Goal: Navigation & Orientation: Understand site structure

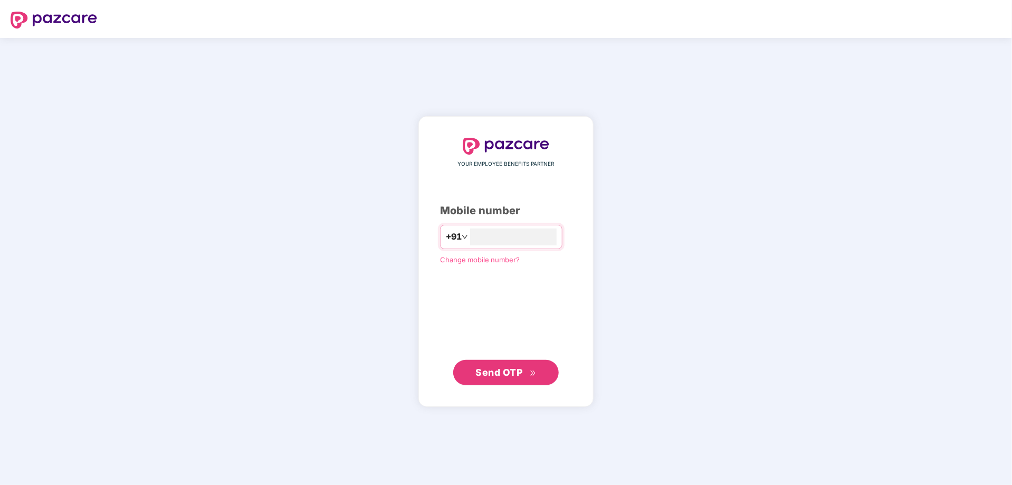
type input "**********"
click at [507, 369] on span "Send OTP" at bounding box center [499, 371] width 47 height 11
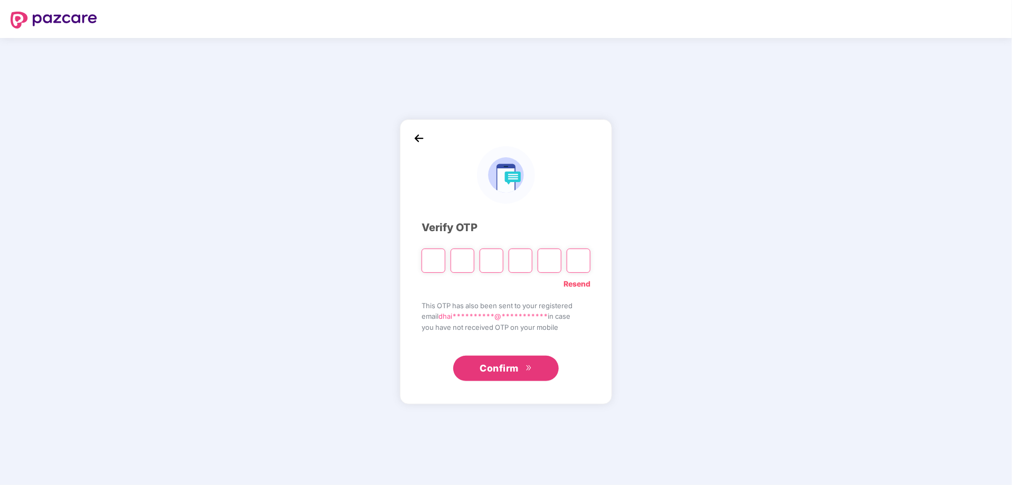
type input "*"
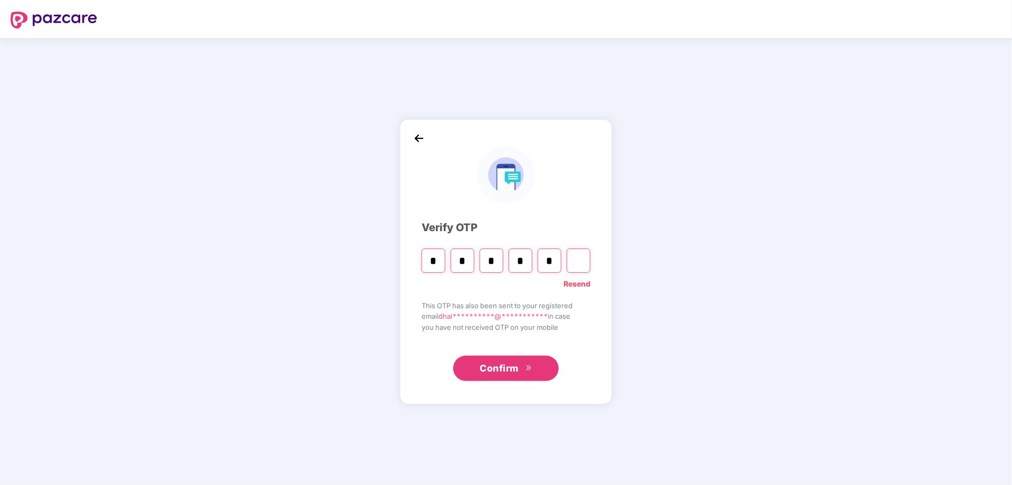
type input "*"
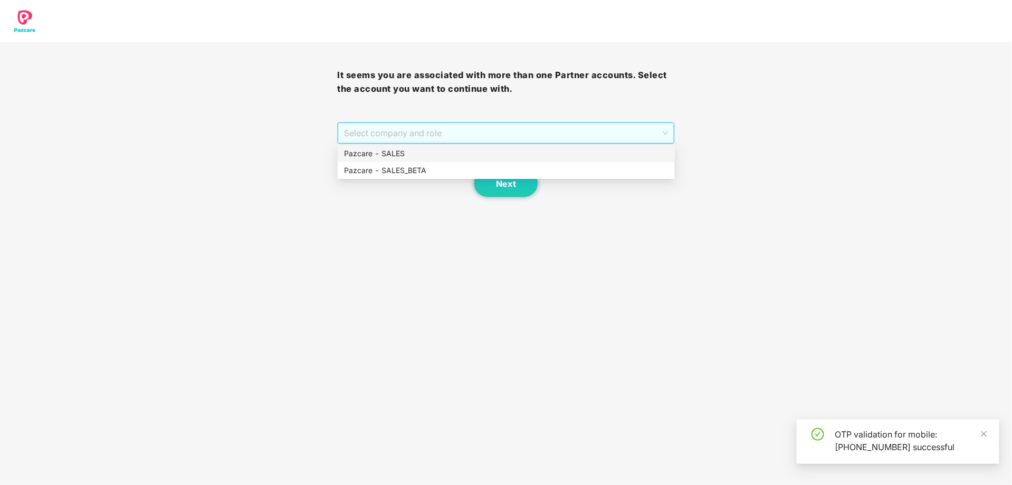
click at [574, 130] on span "Select company and role" at bounding box center [505, 133] width 323 height 20
click at [470, 152] on div "Pazcare - SALES" at bounding box center [506, 154] width 325 height 12
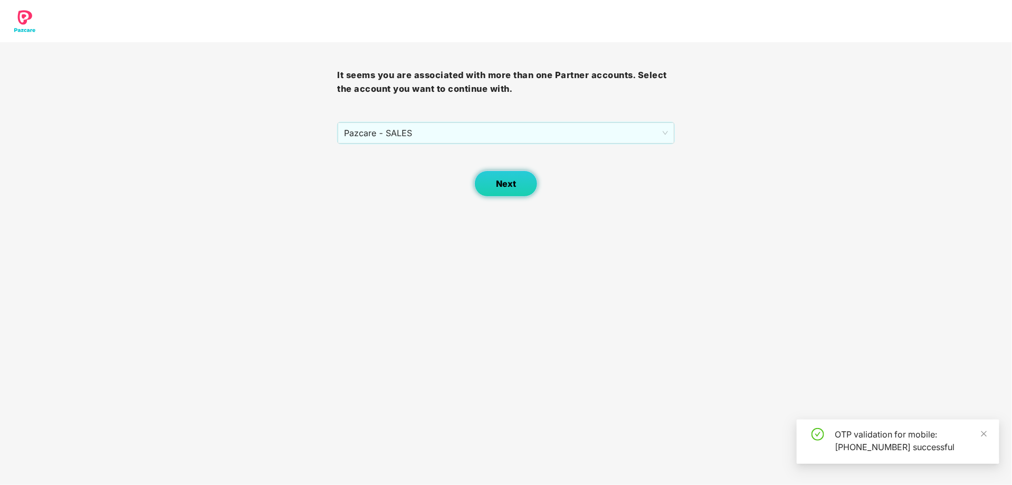
click at [508, 179] on span "Next" at bounding box center [506, 184] width 20 height 10
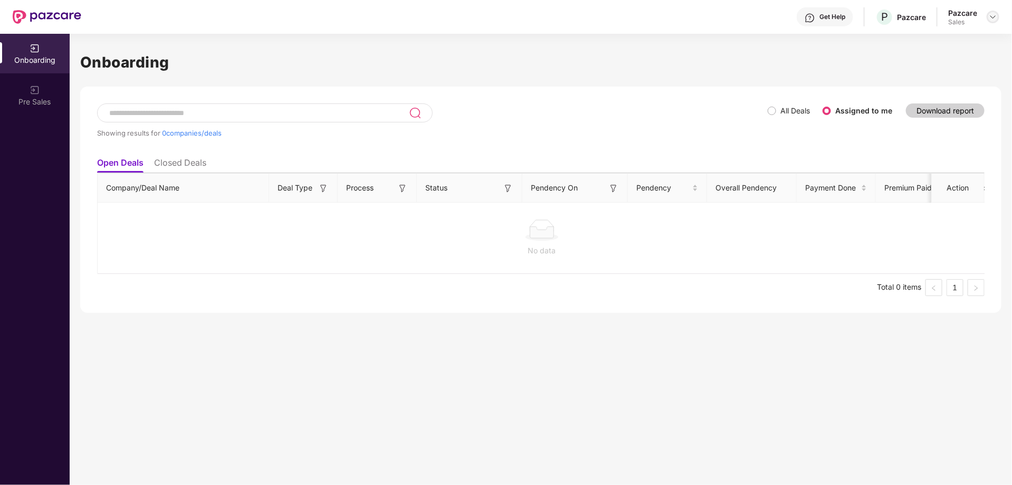
click at [995, 16] on img at bounding box center [993, 17] width 8 height 8
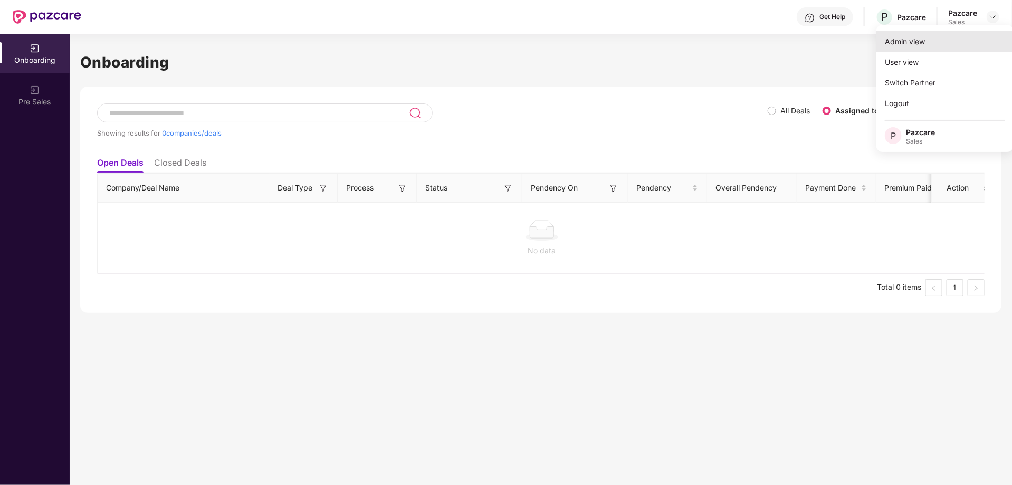
click at [911, 41] on div "Admin view" at bounding box center [945, 41] width 137 height 21
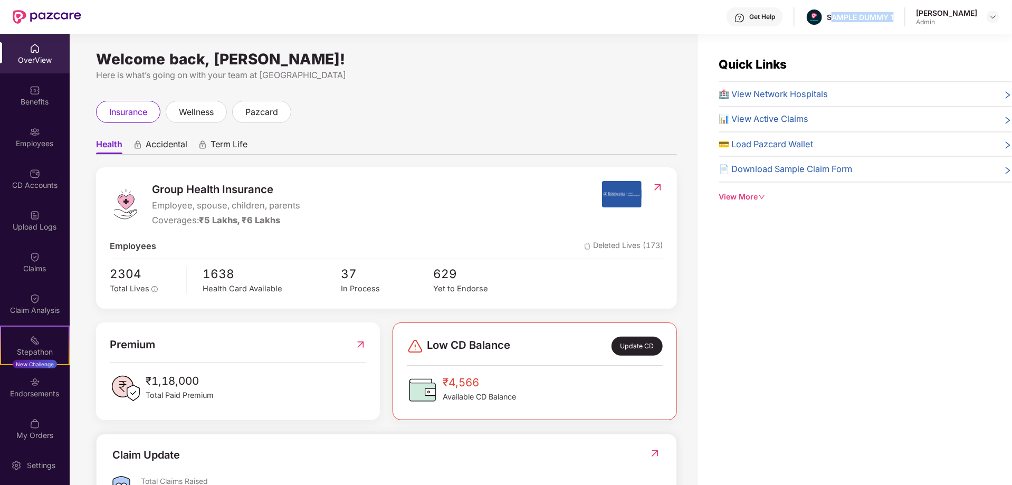
drag, startPoint x: 818, startPoint y: 16, endPoint x: 884, endPoint y: 17, distance: 65.4
click at [884, 17] on div "Get Help SAMPLE DUMMY 1 Dhairya Mohan Shukla Admin" at bounding box center [540, 17] width 918 height 34
click at [488, 86] on div "Welcome back, Dhairya Mohan Shukla! Here is what’s going on with your team at P…" at bounding box center [384, 266] width 629 height 464
drag, startPoint x: 93, startPoint y: 60, endPoint x: 395, endPoint y: 54, distance: 301.4
click at [395, 54] on div "Welcome back, Dhairya Mohan Shukla! Here is what’s going on with your team at P…" at bounding box center [384, 266] width 629 height 464
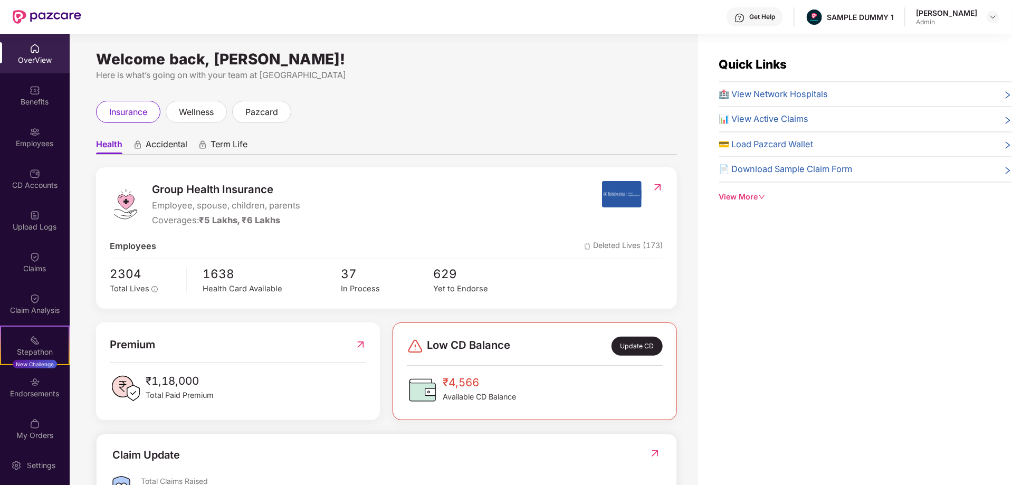
click at [503, 64] on div "Welcome back, Dhairya Mohan Shukla! Here is what’s going on with your team at P…" at bounding box center [386, 68] width 581 height 27
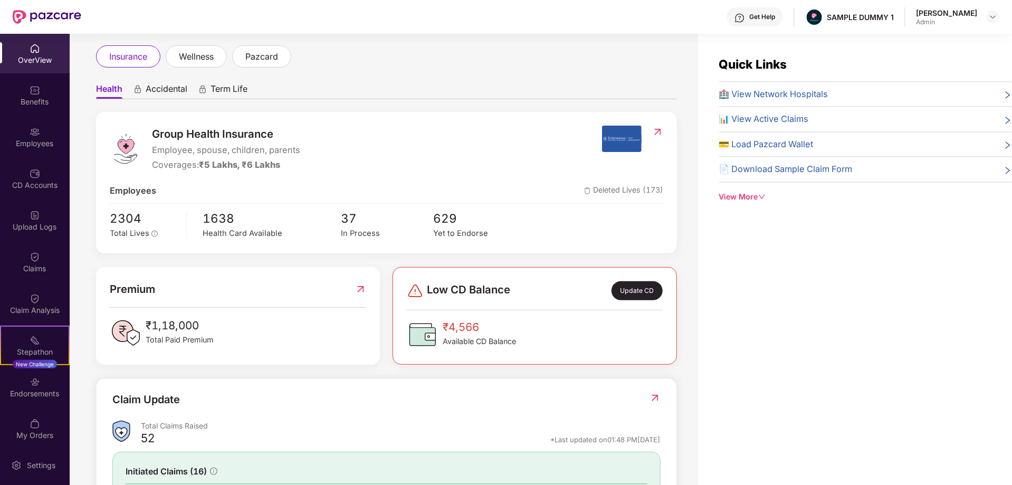
scroll to position [56, 0]
drag, startPoint x: 148, startPoint y: 128, endPoint x: 265, endPoint y: 144, distance: 117.7
click at [265, 144] on div "Group Health Insurance Employee, spouse, children, parents Coverages: ₹5 Lakhs,…" at bounding box center [356, 148] width 492 height 46
drag, startPoint x: 155, startPoint y: 164, endPoint x: 240, endPoint y: 165, distance: 85.5
click at [240, 165] on div "Coverages: ₹5 Lakhs, ₹6 Lakhs" at bounding box center [226, 165] width 148 height 14
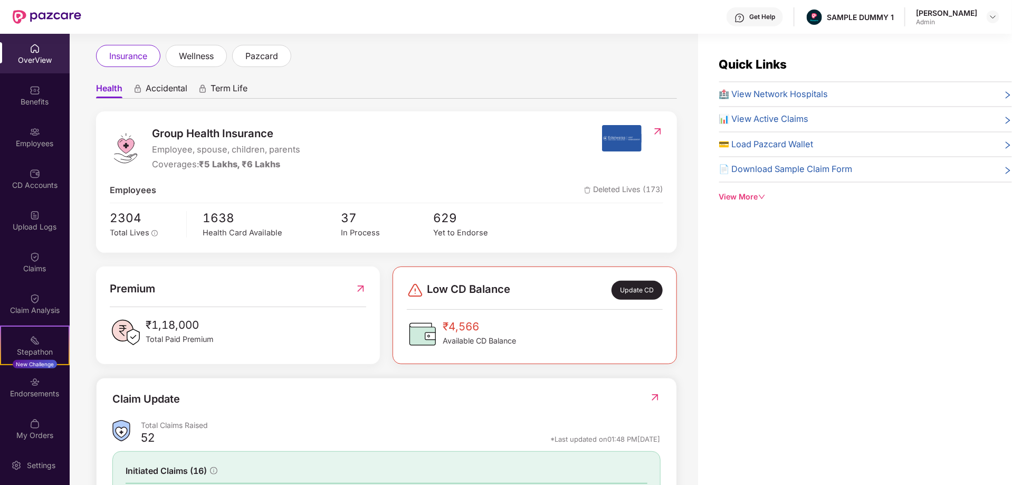
click at [364, 158] on div "Group Health Insurance Employee, spouse, children, parents Coverages: ₹5 Lakhs,…" at bounding box center [356, 148] width 492 height 46
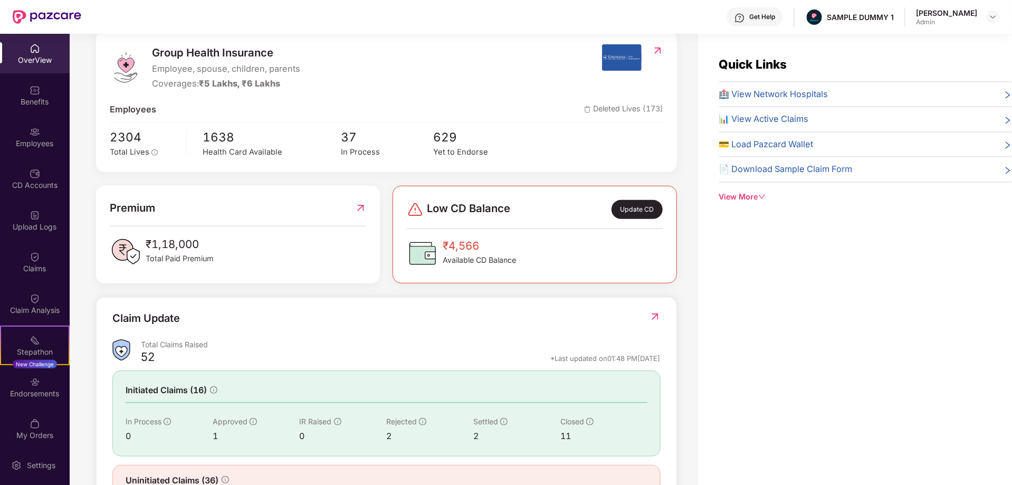
scroll to position [138, 0]
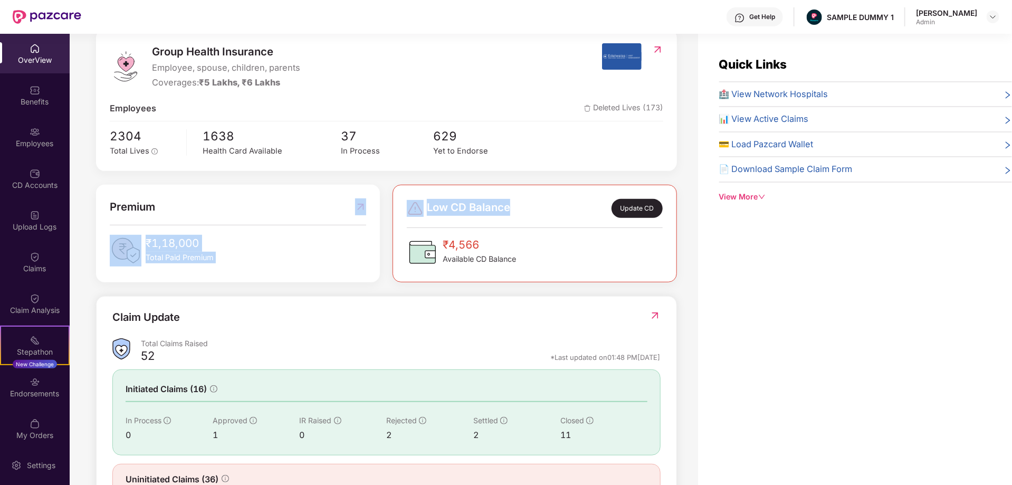
drag, startPoint x: 527, startPoint y: 212, endPoint x: 385, endPoint y: 205, distance: 142.6
click at [385, 205] on div "Premium ₹1,18,000 Total Paid Premium Low CD Balance Update CD ₹4,566 Available …" at bounding box center [387, 234] width 594 height 98
click at [385, 205] on div "Premium ₹1,18,000 Total Paid Premium" at bounding box center [238, 234] width 297 height 98
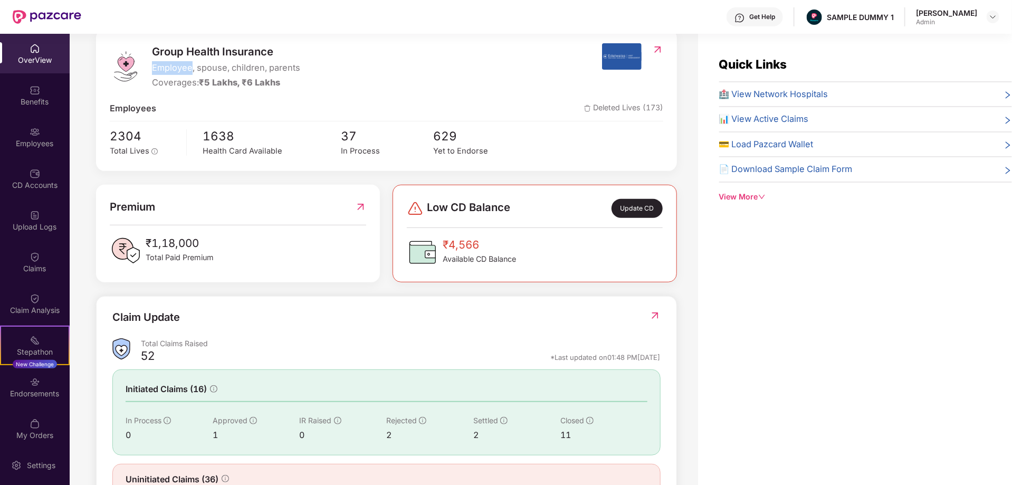
drag, startPoint x: 148, startPoint y: 66, endPoint x: 191, endPoint y: 68, distance: 42.2
click at [191, 68] on div "Group Health Insurance Employee, spouse, children, parents Coverages: ₹5 Lakhs,…" at bounding box center [356, 66] width 492 height 46
click at [367, 72] on div "Group Health Insurance Employee, spouse, children, parents Coverages: ₹5 Lakhs,…" at bounding box center [356, 66] width 492 height 46
drag, startPoint x: 152, startPoint y: 68, endPoint x: 301, endPoint y: 60, distance: 149.0
click at [301, 60] on div "Group Health Insurance Employee, spouse, children, parents Coverages: ₹5 Lakhs,…" at bounding box center [356, 66] width 492 height 46
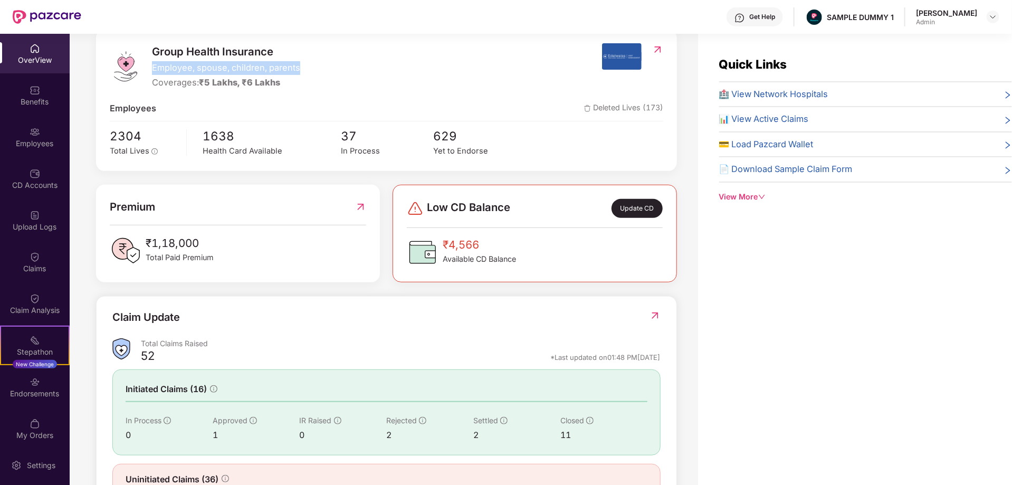
click at [383, 68] on div "Group Health Insurance Employee, spouse, children, parents Coverages: ₹5 Lakhs,…" at bounding box center [356, 66] width 492 height 46
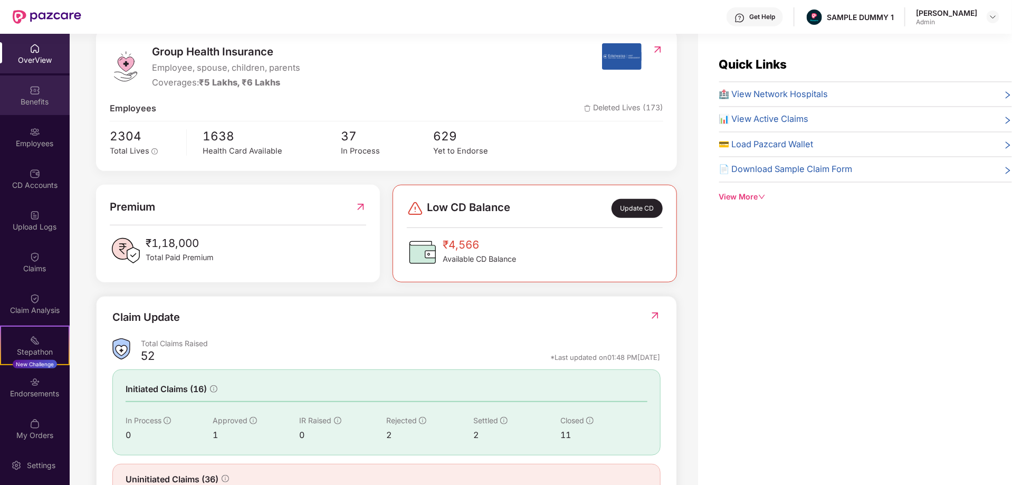
click at [36, 100] on div "Benefits" at bounding box center [35, 102] width 70 height 11
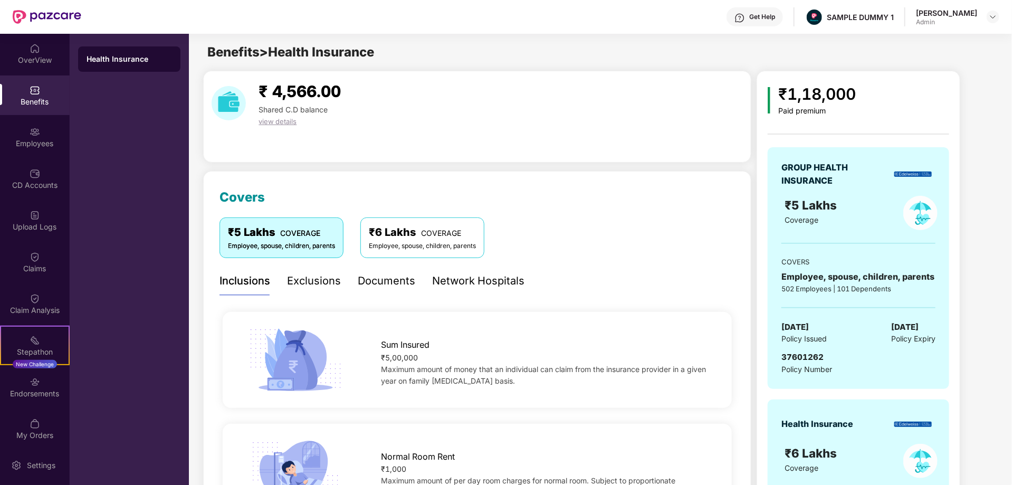
click at [473, 280] on div "Network Hospitals" at bounding box center [478, 281] width 92 height 16
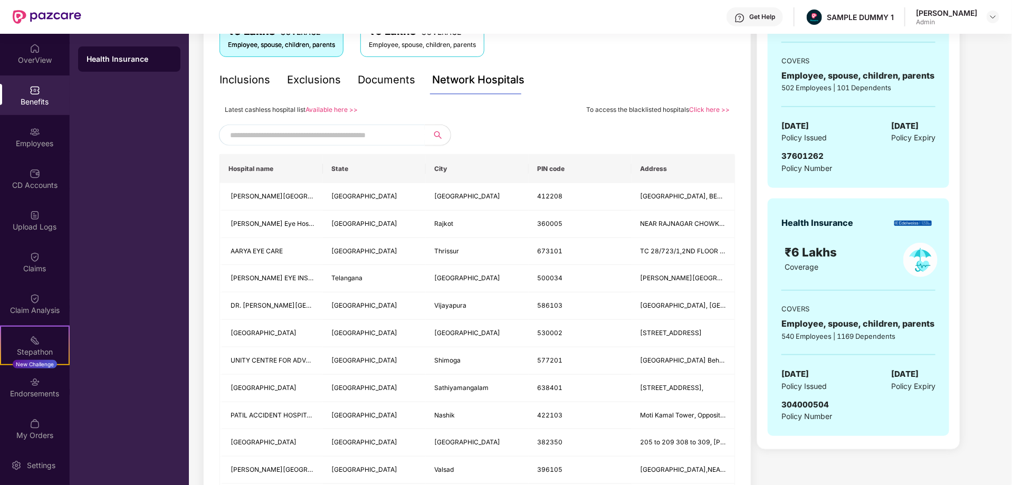
scroll to position [203, 0]
click at [358, 134] on input "text" at bounding box center [320, 134] width 180 height 16
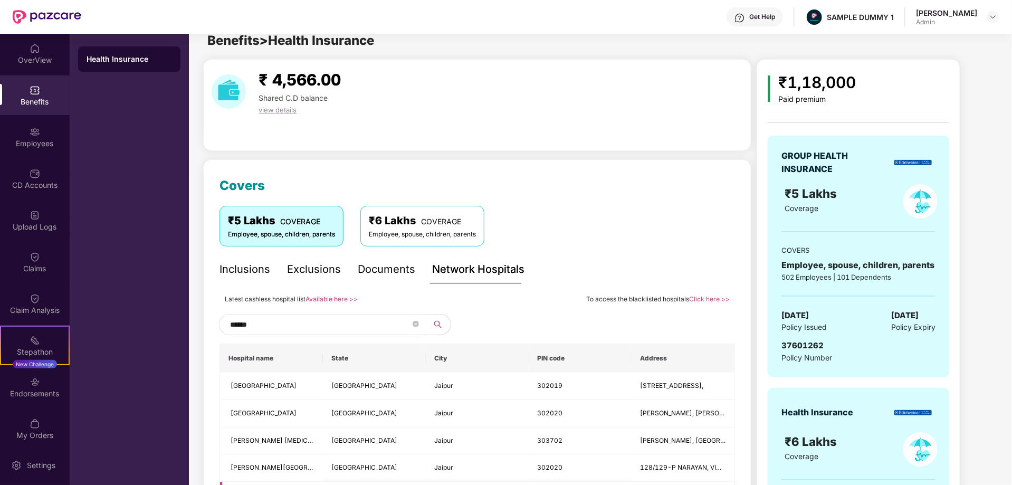
scroll to position [8, 0]
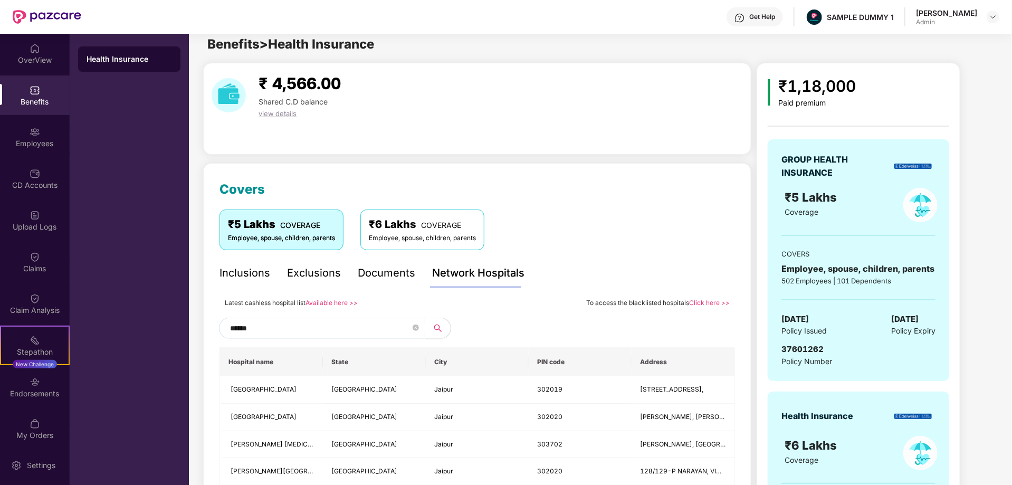
type input "******"
click at [244, 276] on div "Inclusions" at bounding box center [245, 273] width 51 height 16
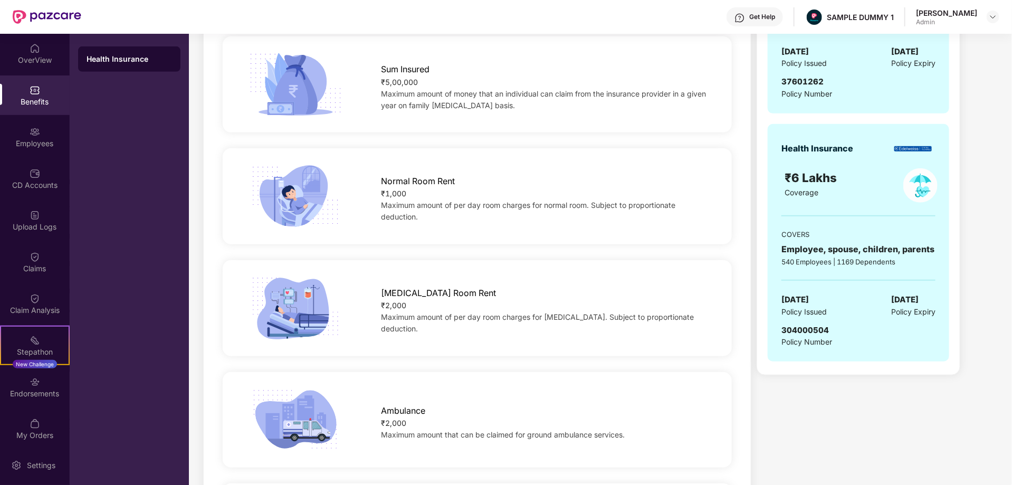
scroll to position [0, 0]
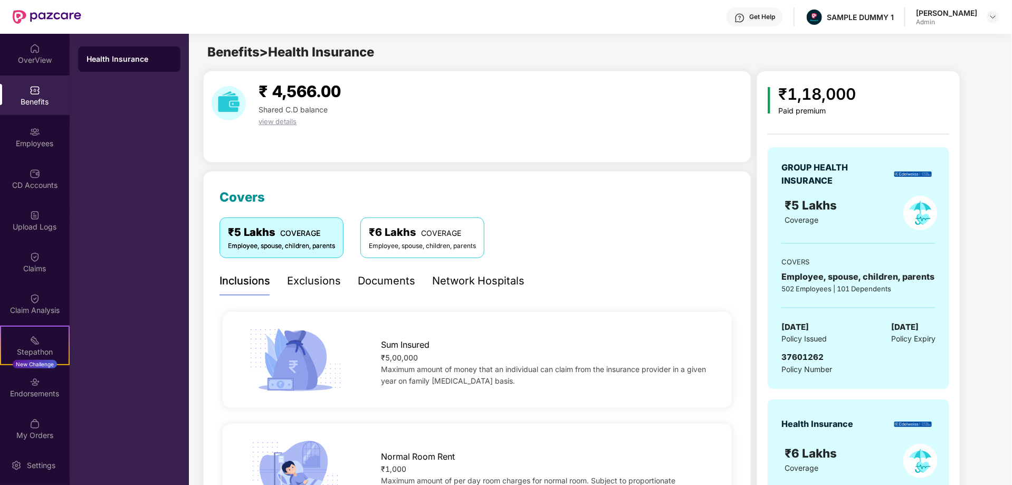
click at [305, 275] on div "Exclusions" at bounding box center [314, 281] width 54 height 16
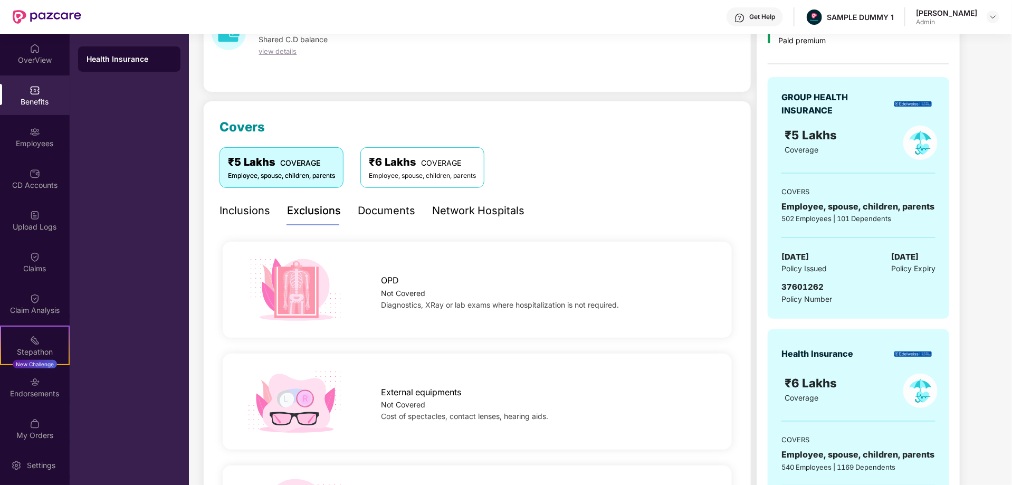
scroll to position [33, 0]
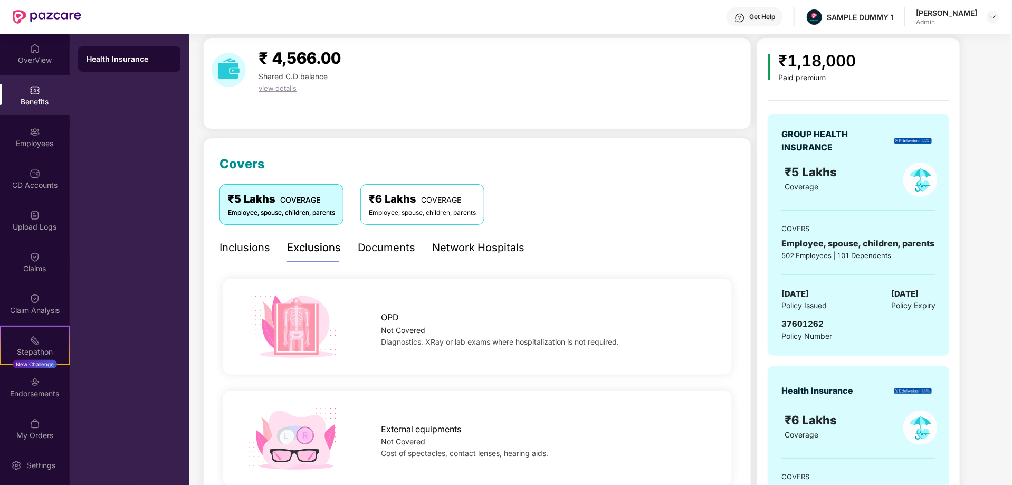
click at [384, 247] on div "Documents" at bounding box center [387, 248] width 58 height 16
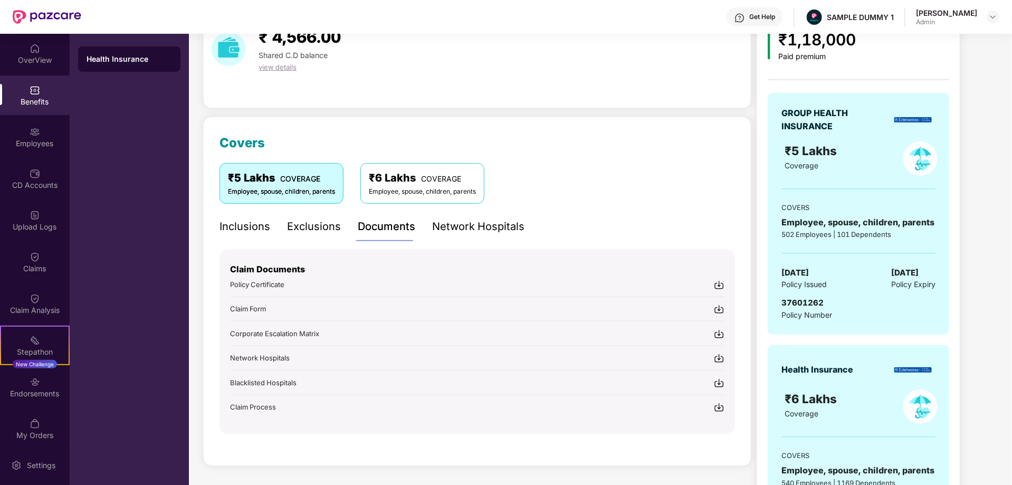
scroll to position [55, 0]
click at [22, 141] on div "Employees" at bounding box center [35, 143] width 70 height 11
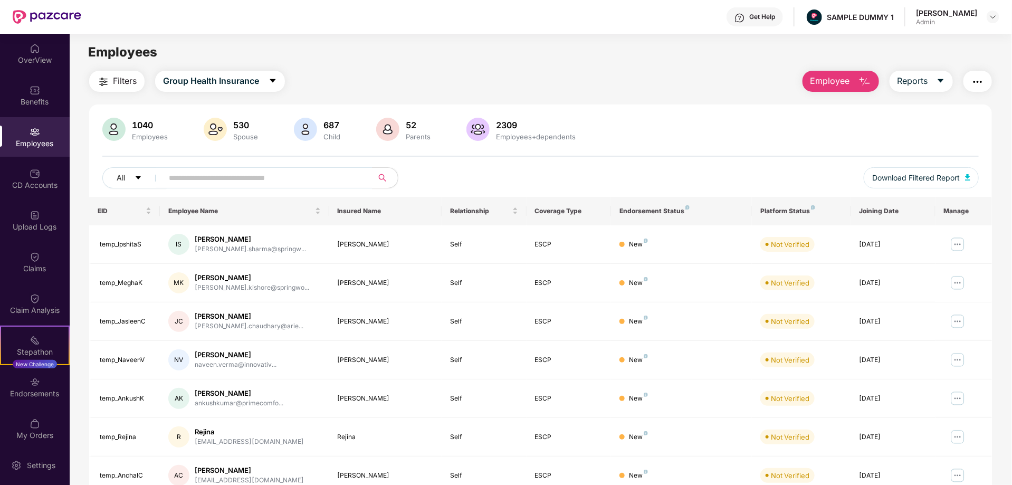
click at [850, 81] on button "Employee" at bounding box center [841, 81] width 77 height 21
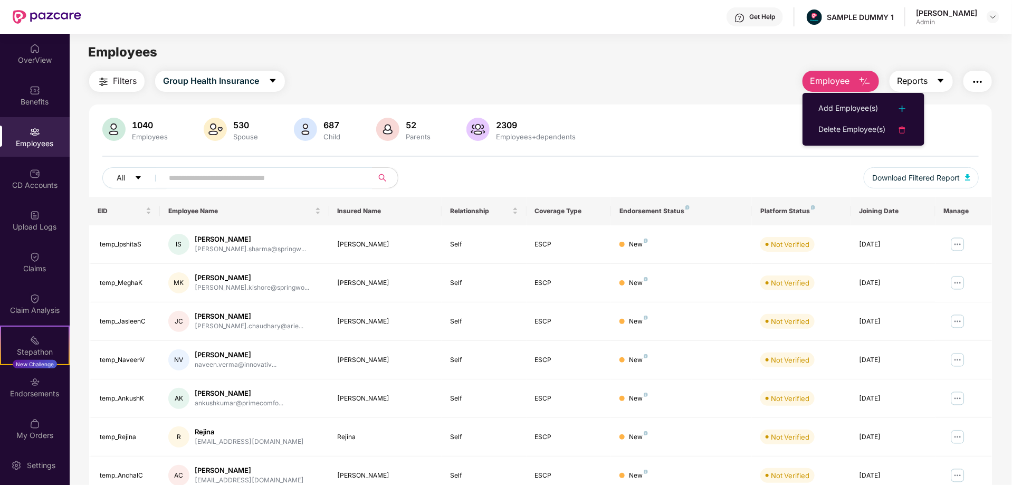
click at [931, 82] on button "Reports" at bounding box center [921, 81] width 63 height 21
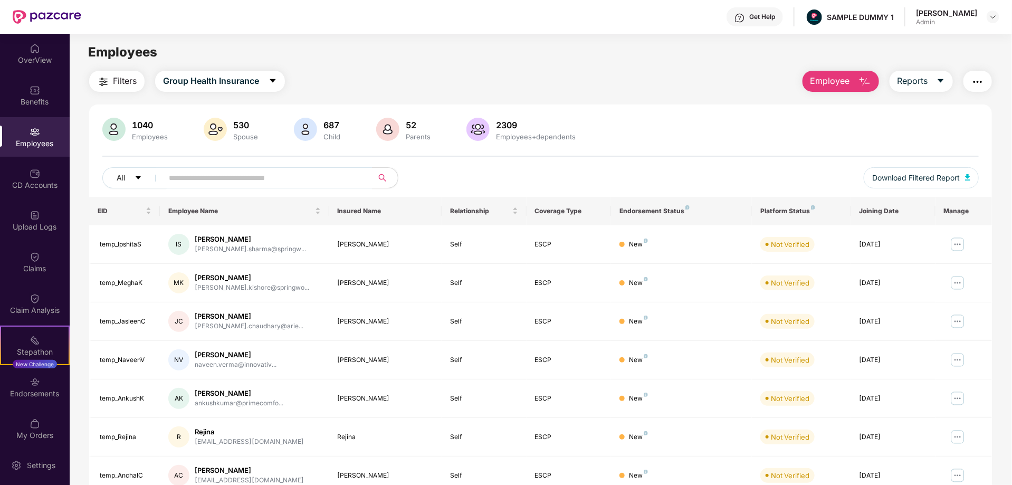
click at [977, 81] on img "button" at bounding box center [978, 81] width 13 height 13
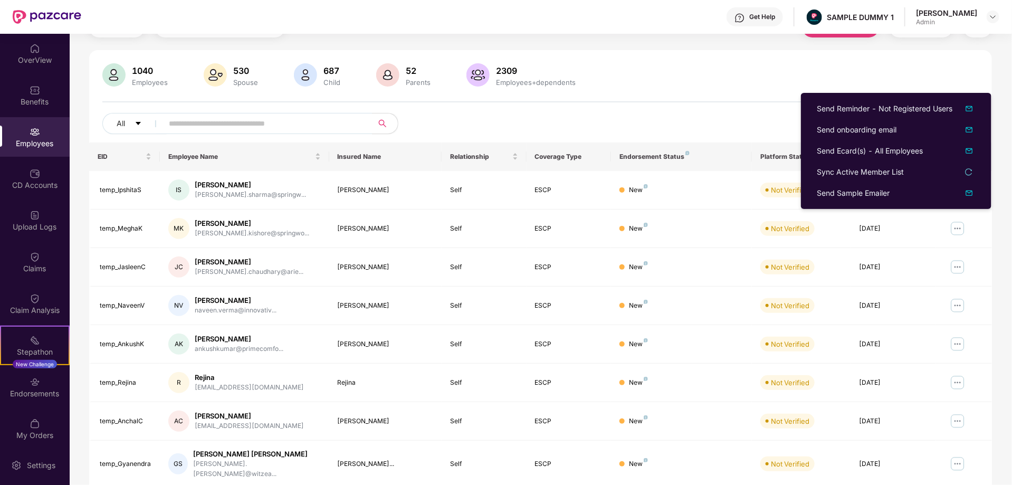
scroll to position [55, 0]
click at [23, 176] on div "CD Accounts" at bounding box center [35, 179] width 70 height 40
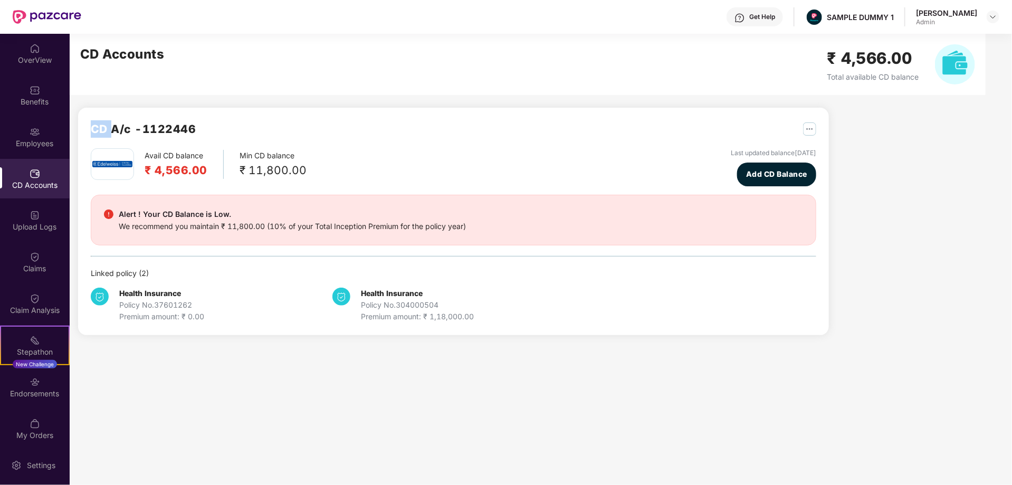
drag, startPoint x: 87, startPoint y: 126, endPoint x: 113, endPoint y: 130, distance: 26.2
click at [113, 130] on div "CD A/c - 1122446 Avail CD balance ₹ 4,566.00 Min CD balance ₹ 11,800.00 Last up…" at bounding box center [453, 221] width 751 height 227
click at [32, 254] on img at bounding box center [35, 257] width 11 height 11
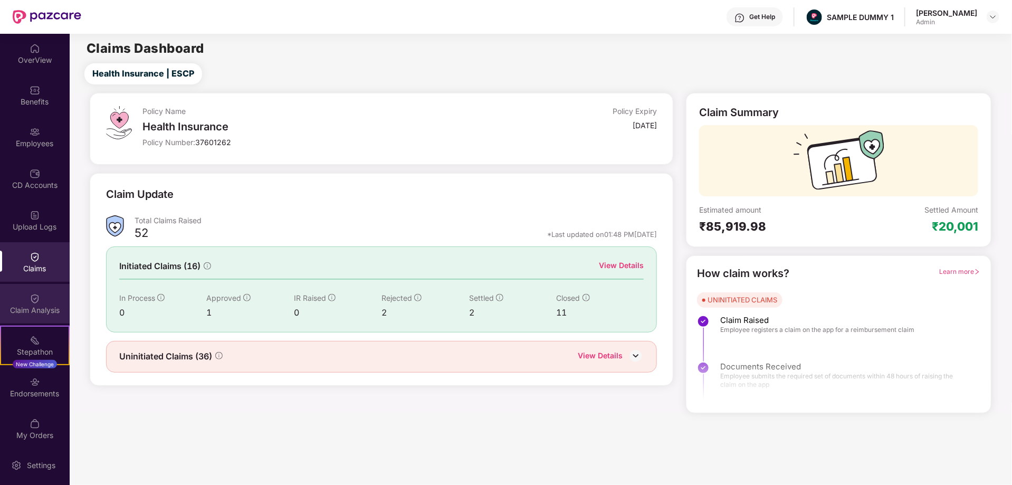
click at [23, 298] on div "Claim Analysis" at bounding box center [35, 304] width 70 height 40
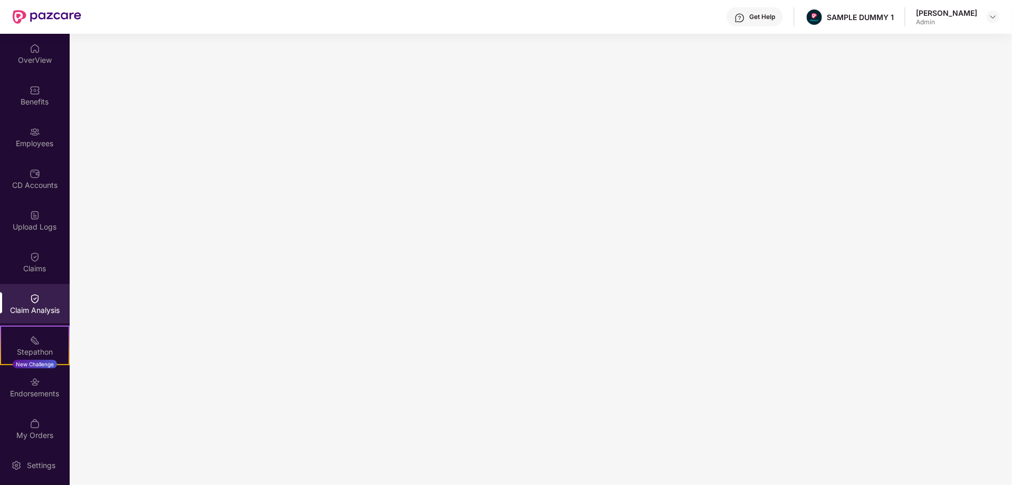
click at [749, 17] on div "Get Help" at bounding box center [762, 17] width 26 height 8
